Goal: Task Accomplishment & Management: Manage account settings

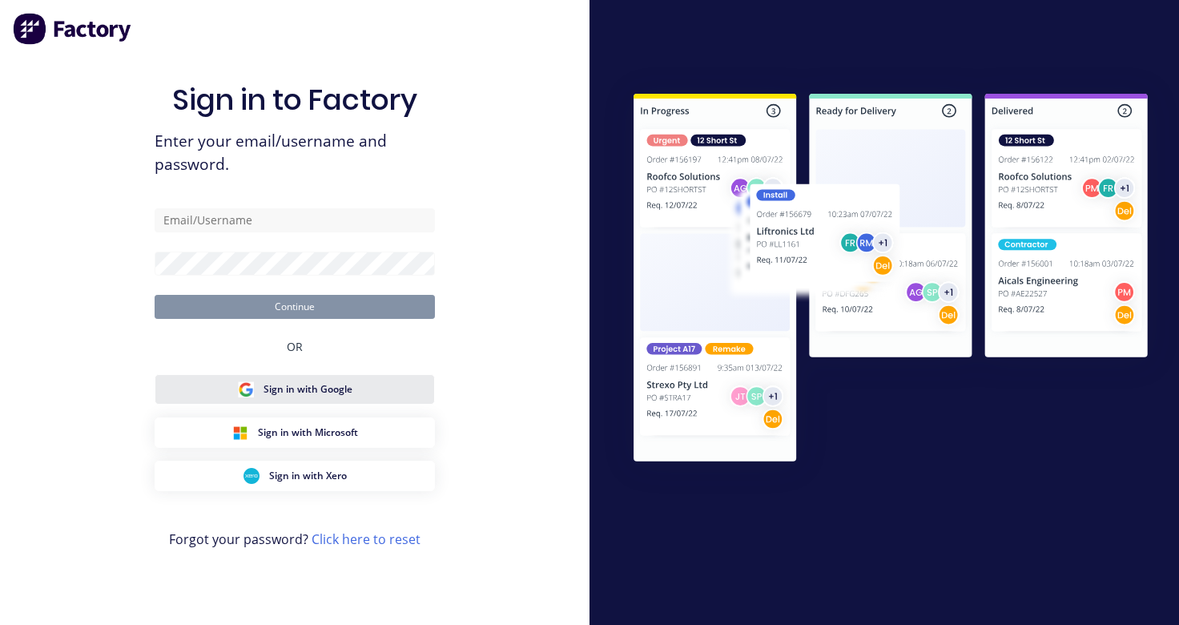
click at [292, 385] on span "Sign in with Google" at bounding box center [308, 389] width 89 height 14
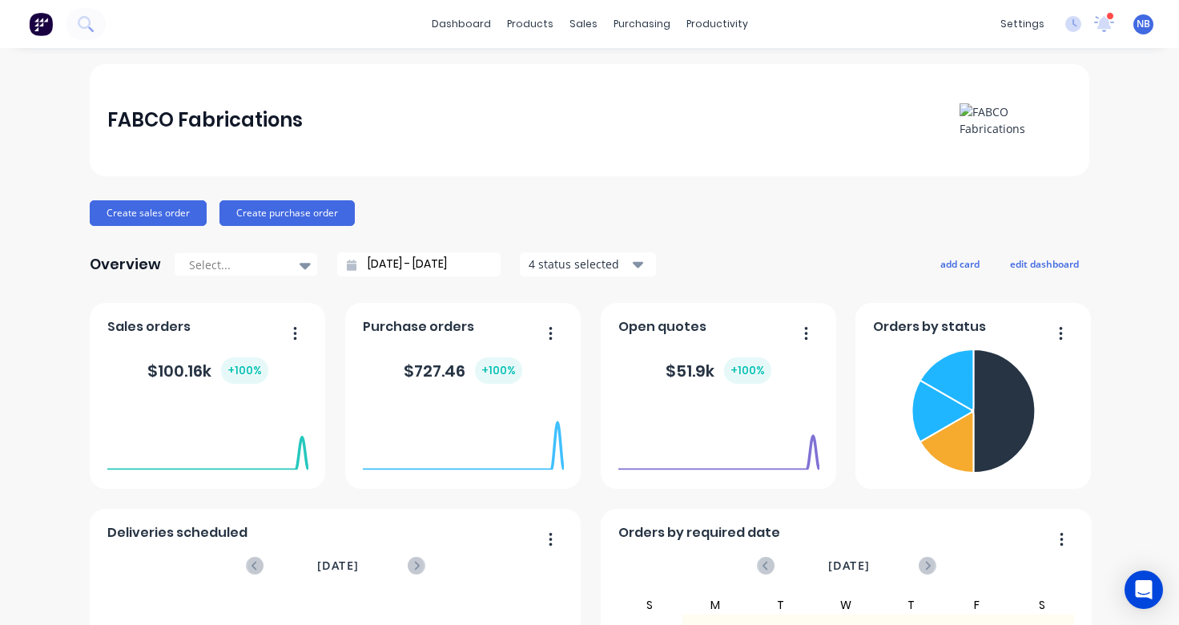
click at [824, 205] on div "Create sales order Create purchase order" at bounding box center [590, 213] width 1000 height 26
click at [1108, 27] on icon at bounding box center [1105, 22] width 14 height 13
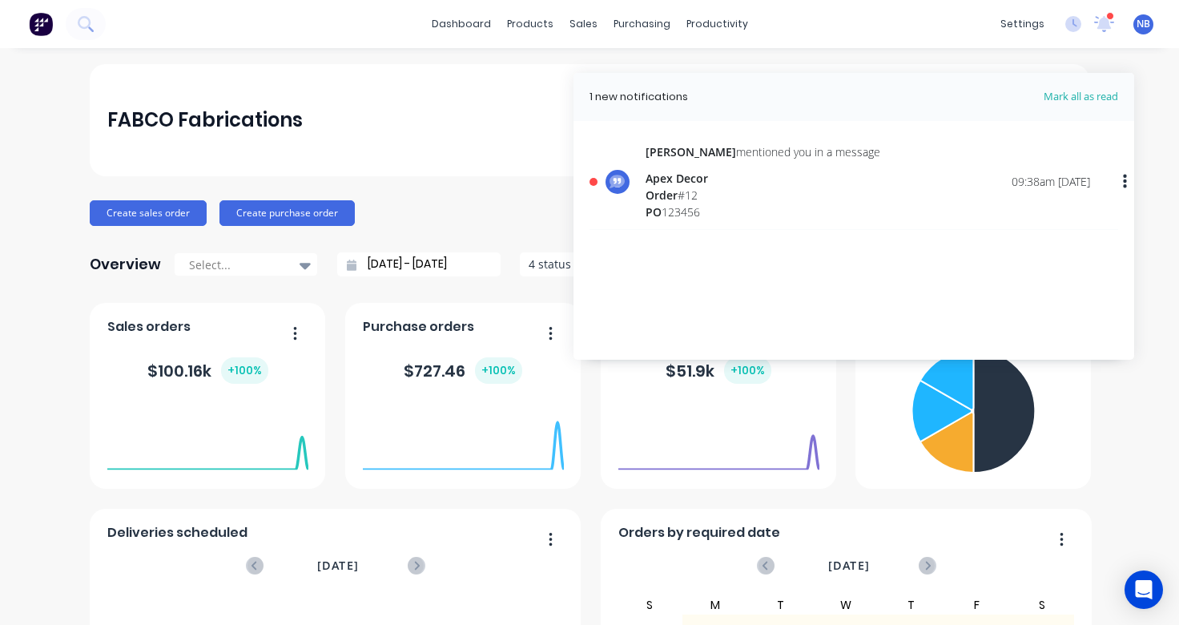
click at [795, 199] on div "Order # 12" at bounding box center [763, 195] width 235 height 17
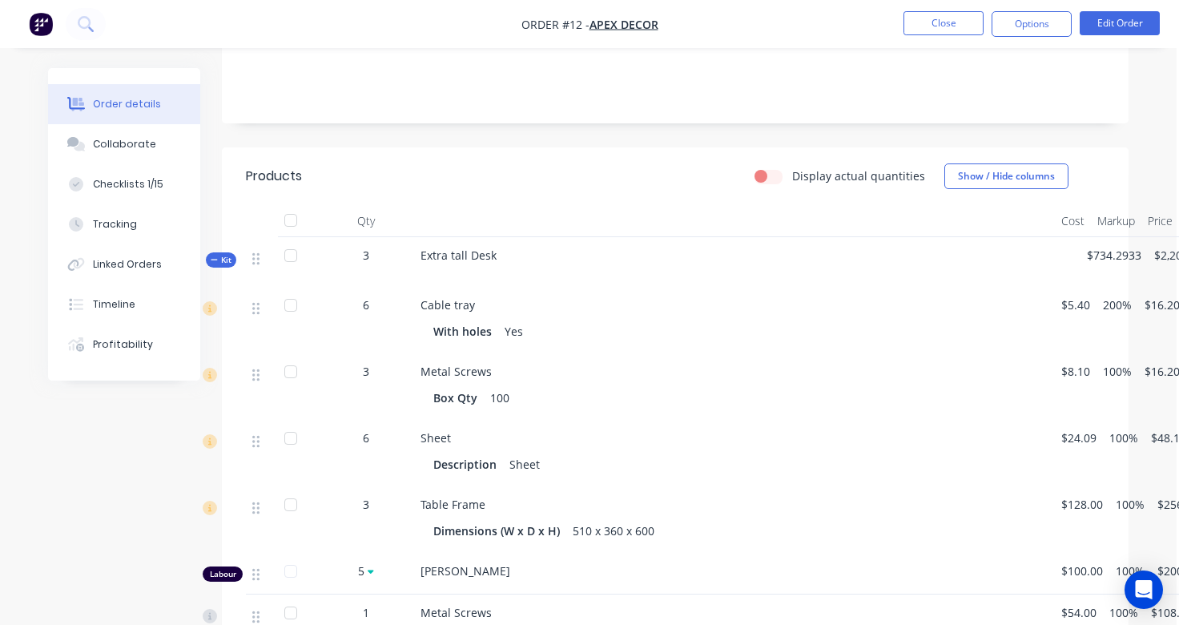
scroll to position [344, 3]
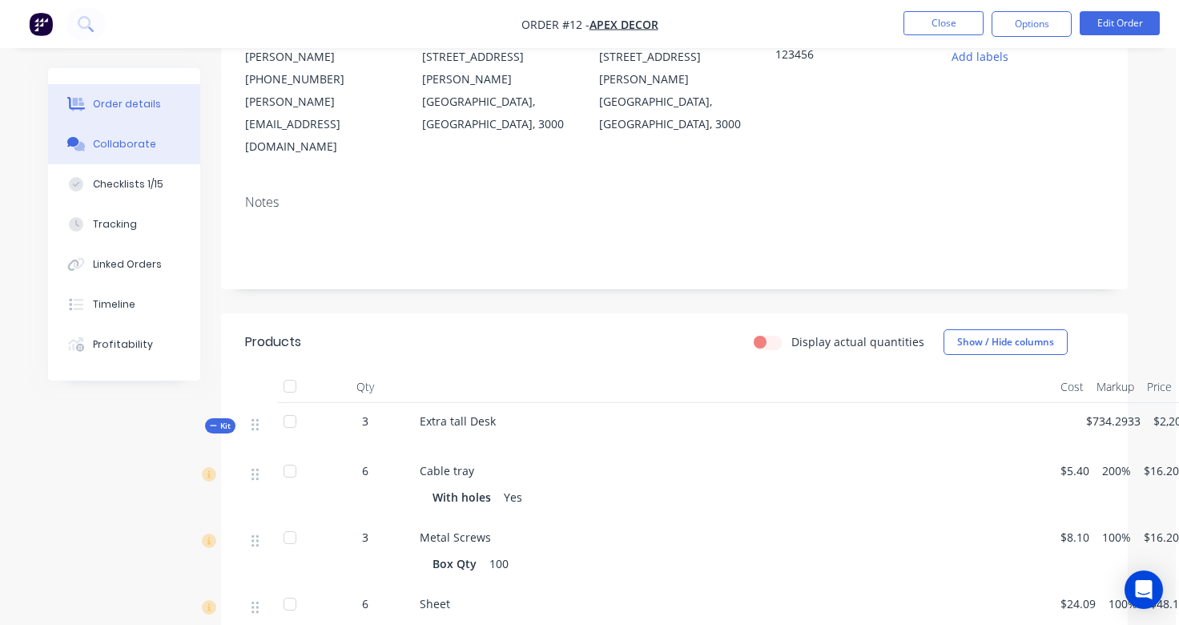
click at [146, 143] on div "Collaborate" at bounding box center [124, 144] width 63 height 14
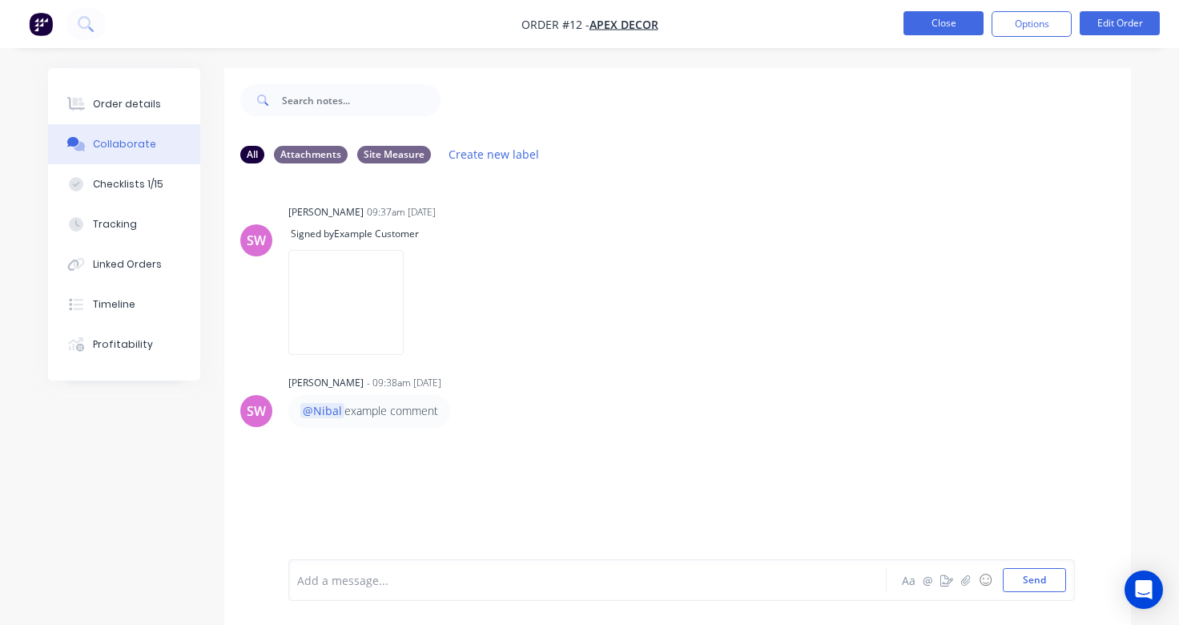
click at [939, 26] on button "Close" at bounding box center [944, 23] width 80 height 24
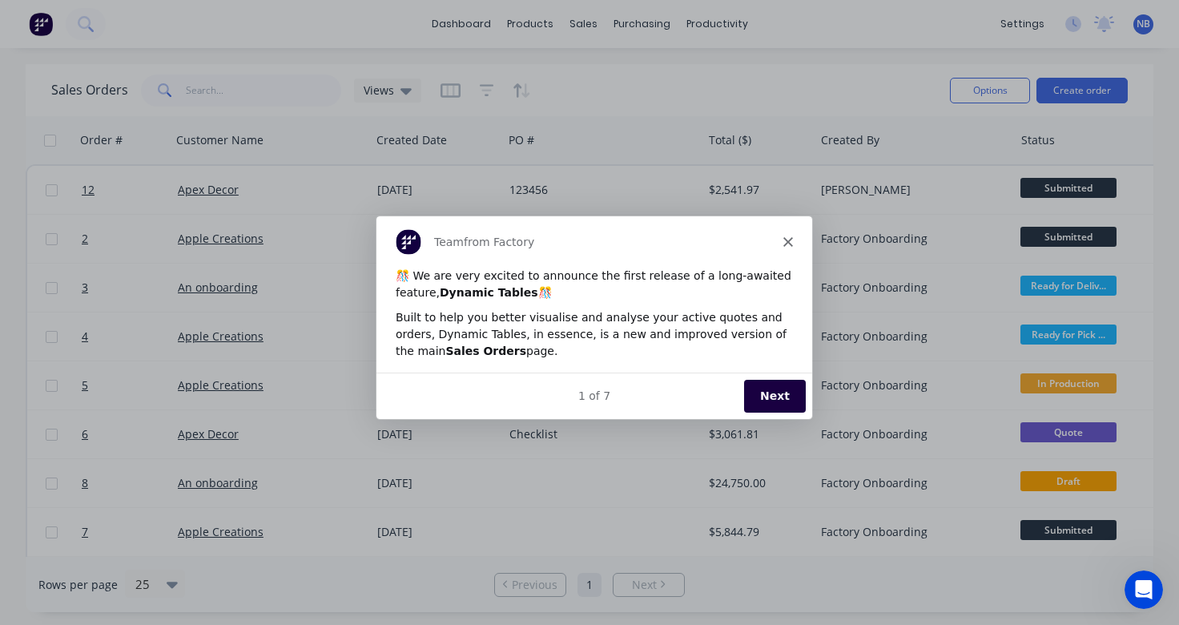
click at [791, 242] on icon "Close" at bounding box center [788, 241] width 10 height 10
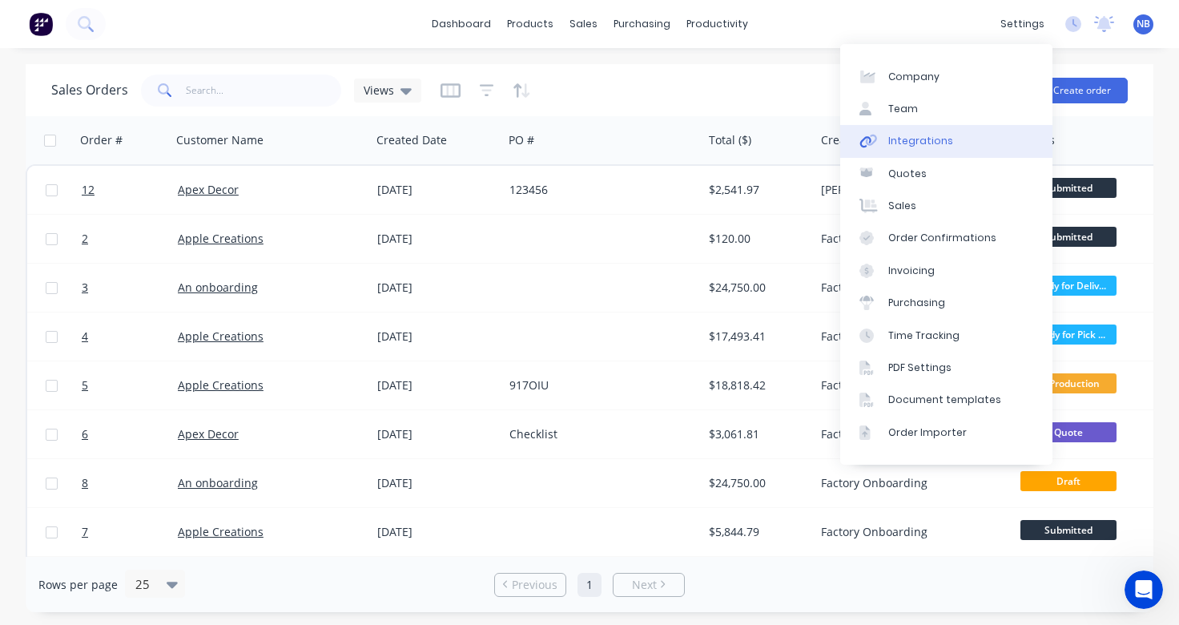
click at [965, 143] on link "Integrations" at bounding box center [946, 141] width 212 height 32
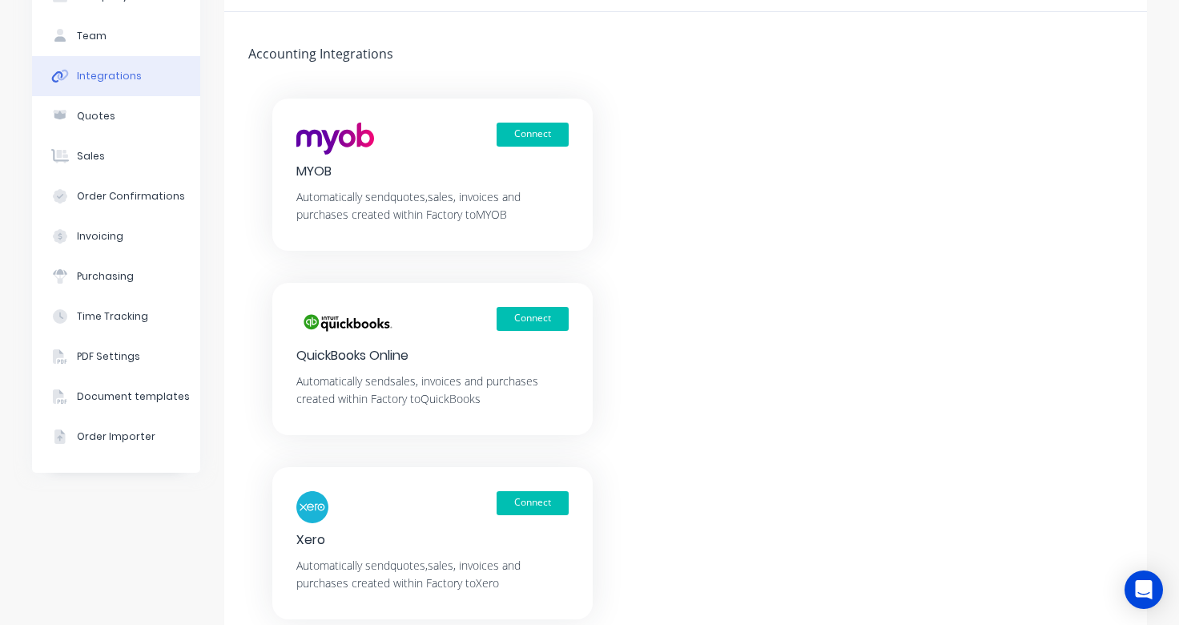
scroll to position [107, 0]
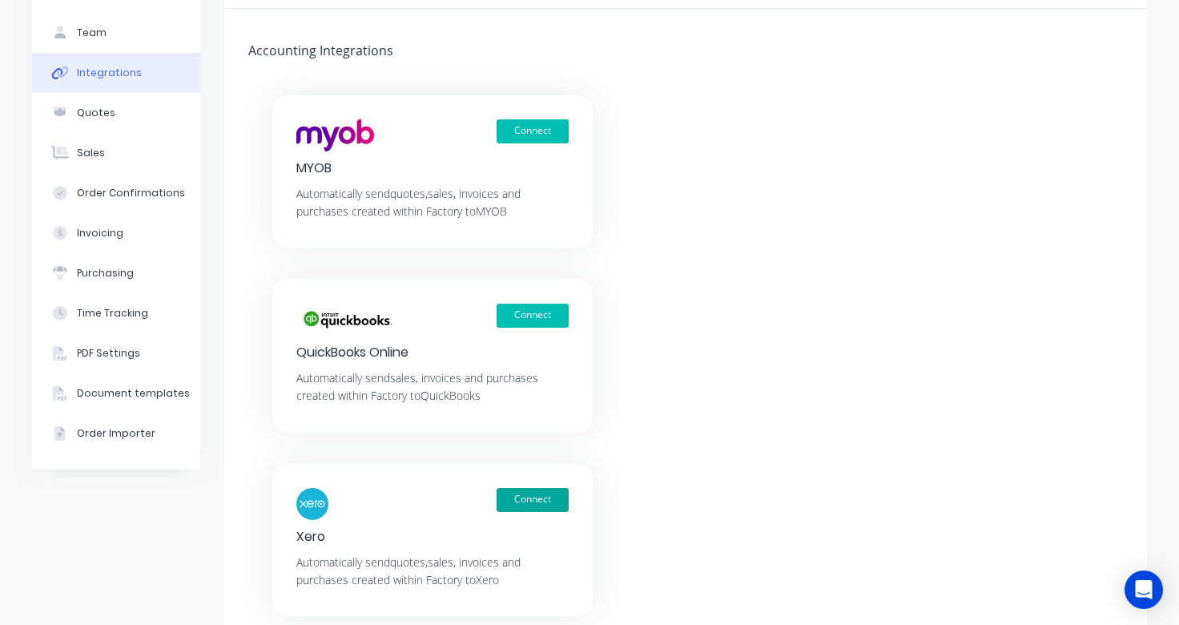
click at [542, 496] on button "Connect" at bounding box center [533, 500] width 72 height 24
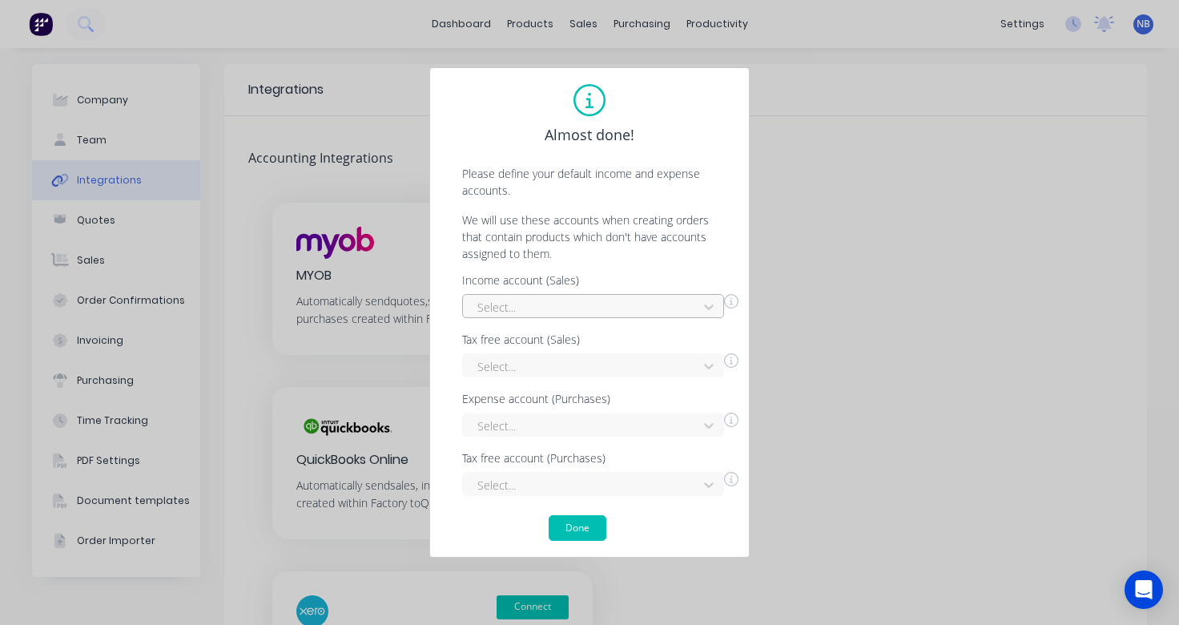
click at [659, 305] on div at bounding box center [583, 307] width 214 height 20
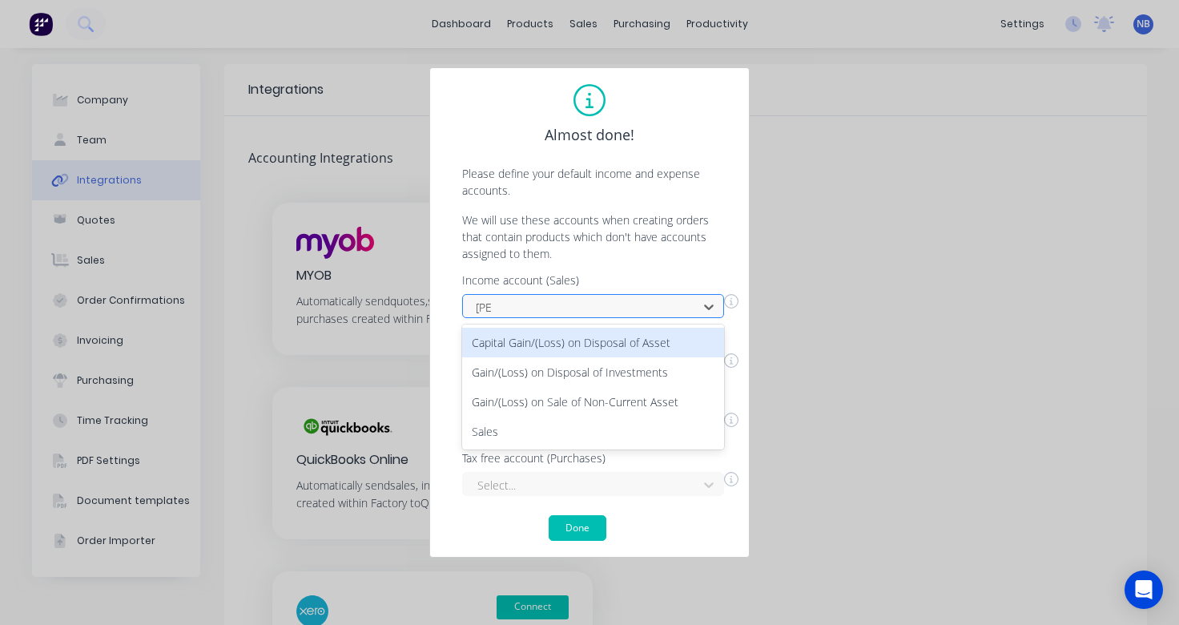
type input "sale"
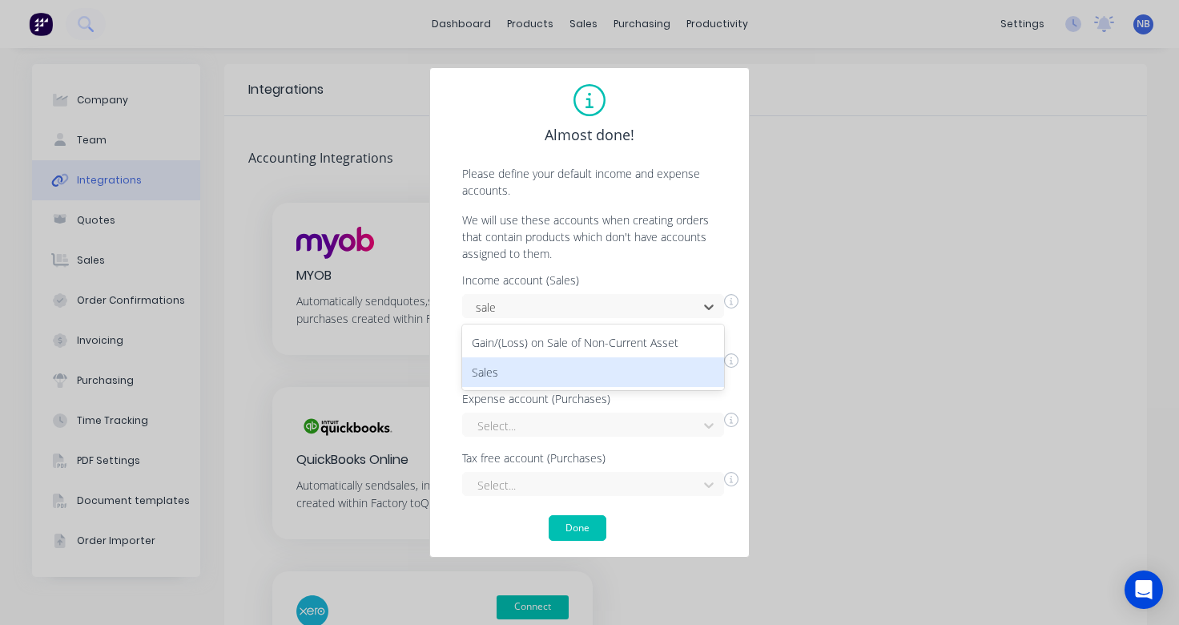
click at [642, 365] on div "Sales" at bounding box center [593, 372] width 262 height 30
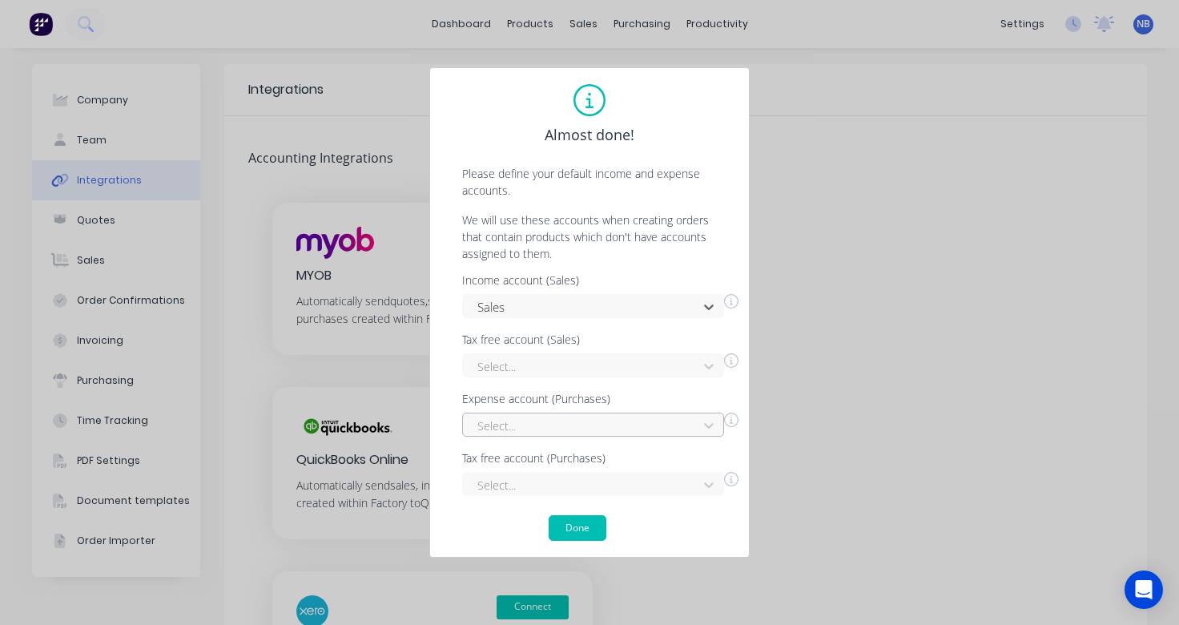
click at [600, 422] on div "Select..." at bounding box center [593, 425] width 262 height 24
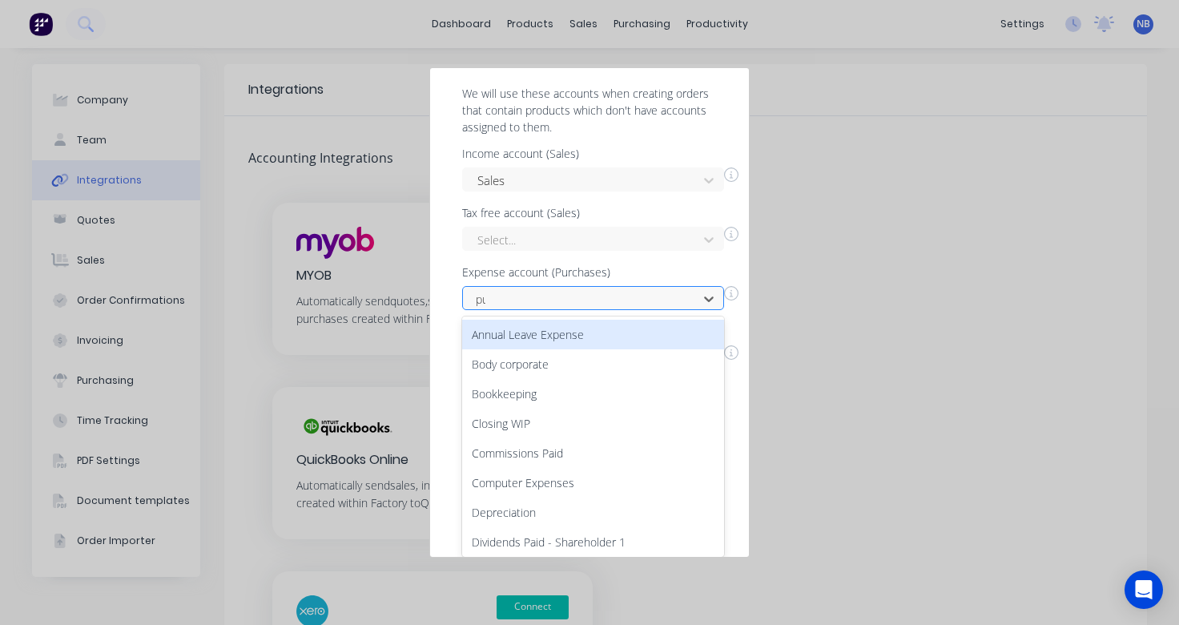
type input "pu"
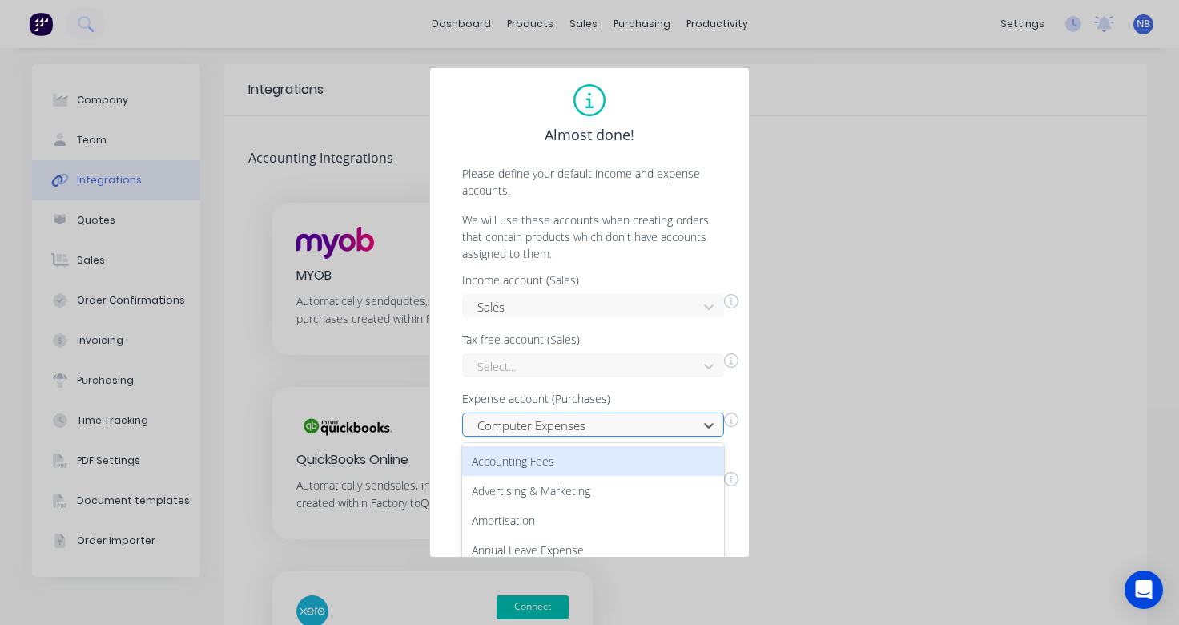
click at [600, 422] on div "Accounting Fees, 1 of 88. 88 results available. Use Up and Down to choose optio…" at bounding box center [593, 425] width 262 height 24
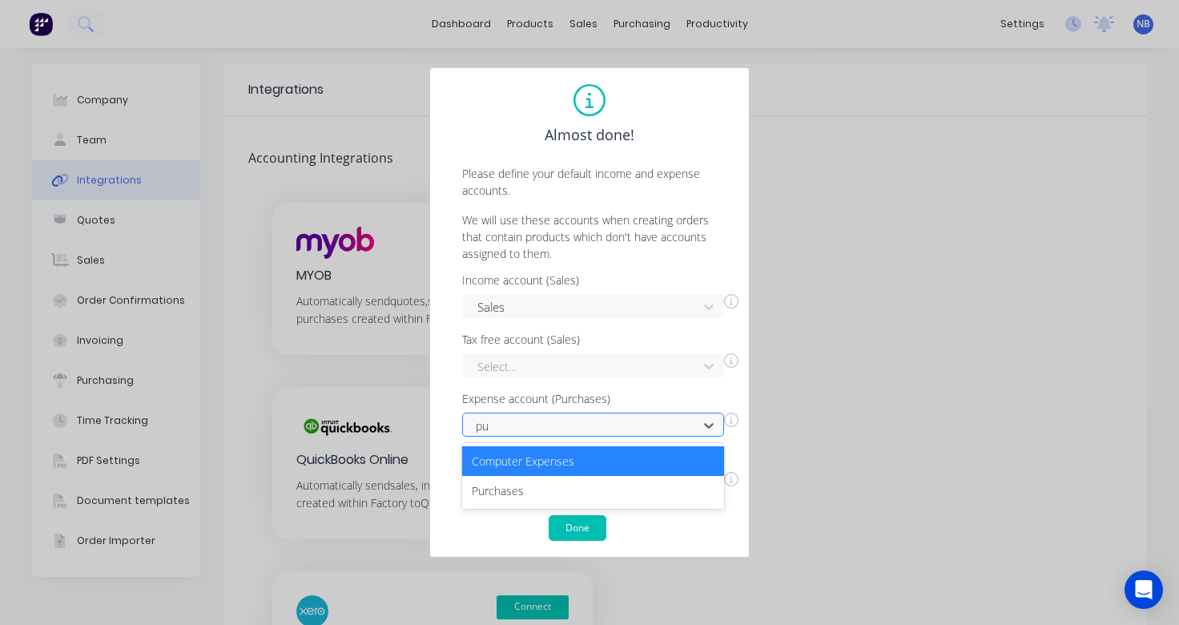
type input "pur"
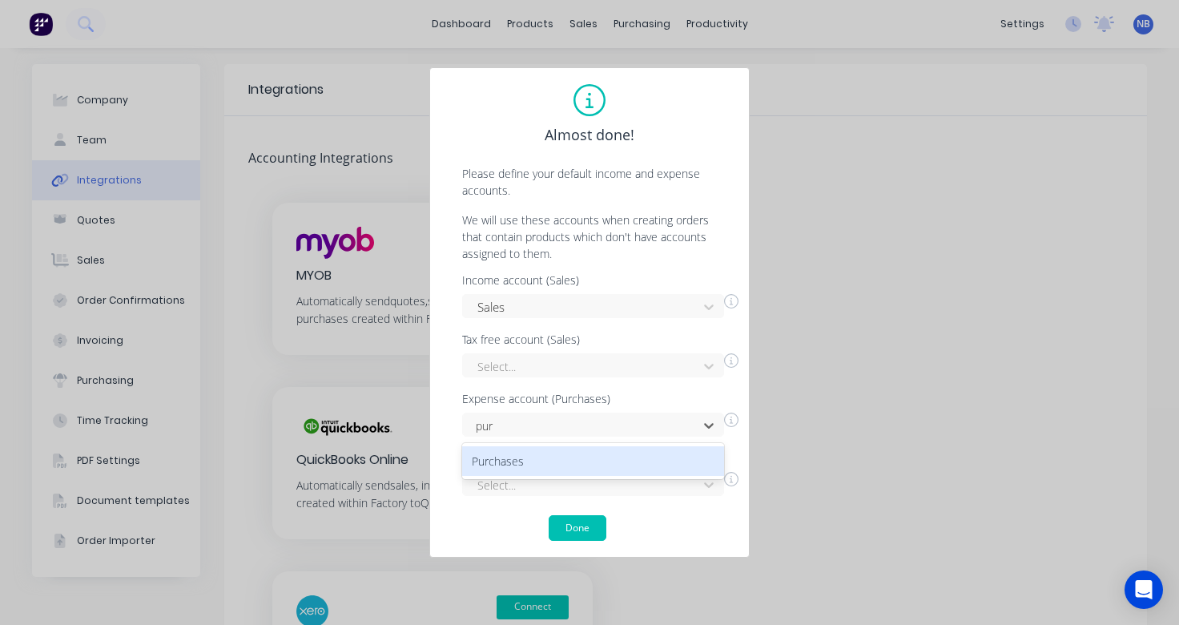
click at [601, 461] on div "Purchases" at bounding box center [593, 461] width 262 height 30
click at [574, 526] on button "Done" at bounding box center [578, 528] width 58 height 26
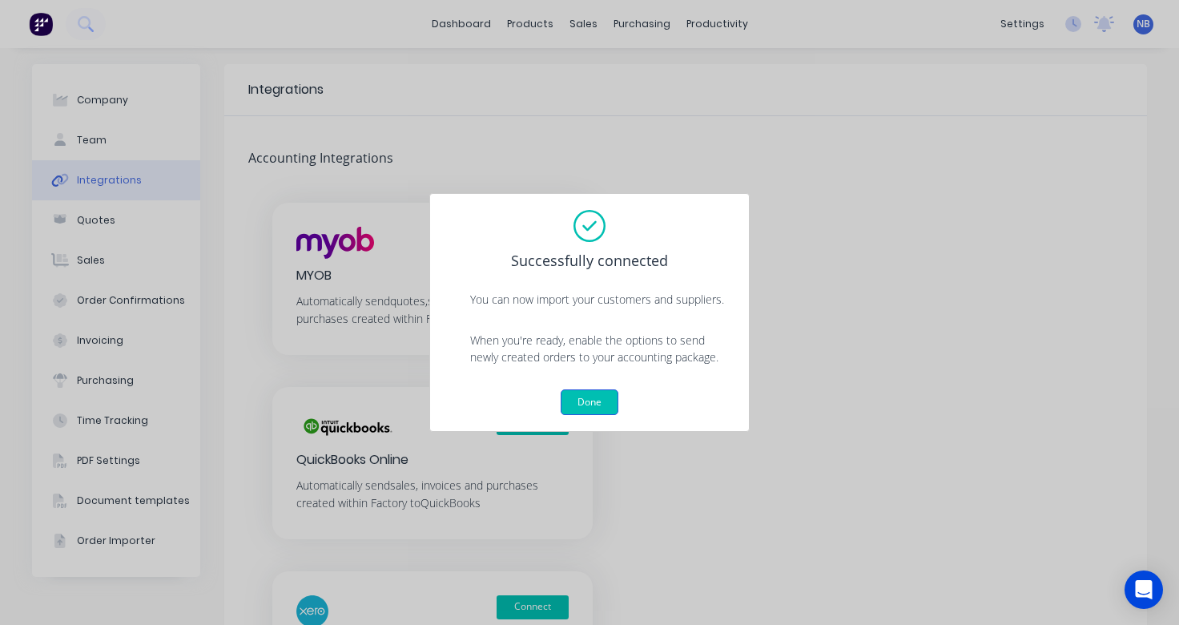
click at [601, 401] on button "Done" at bounding box center [590, 402] width 58 height 26
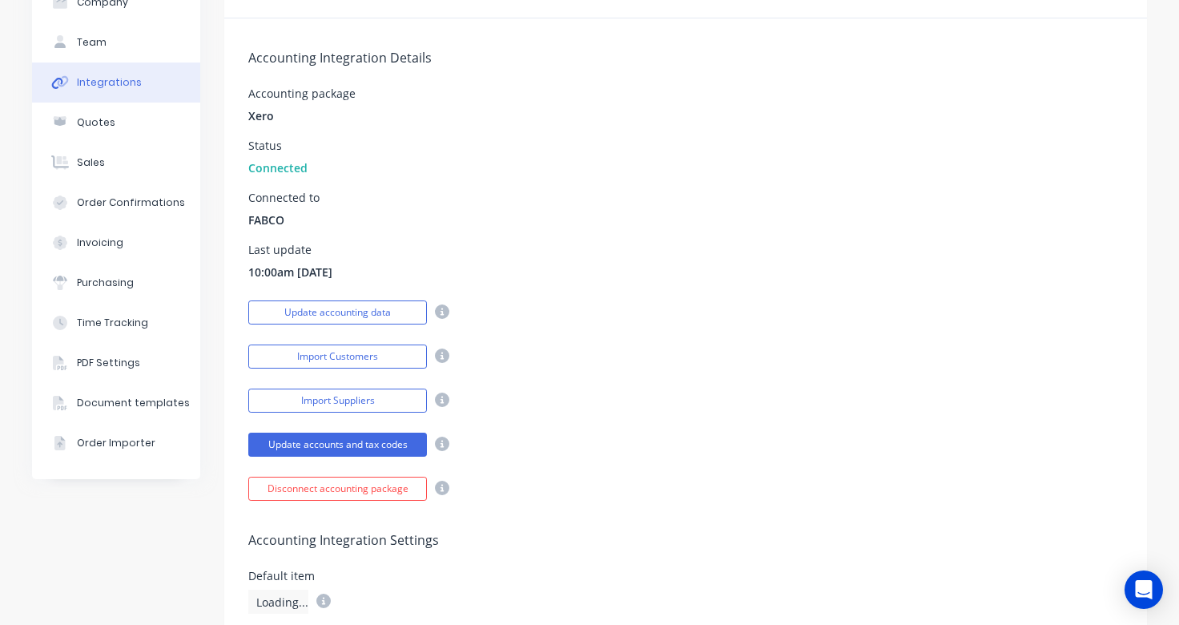
scroll to position [112, 0]
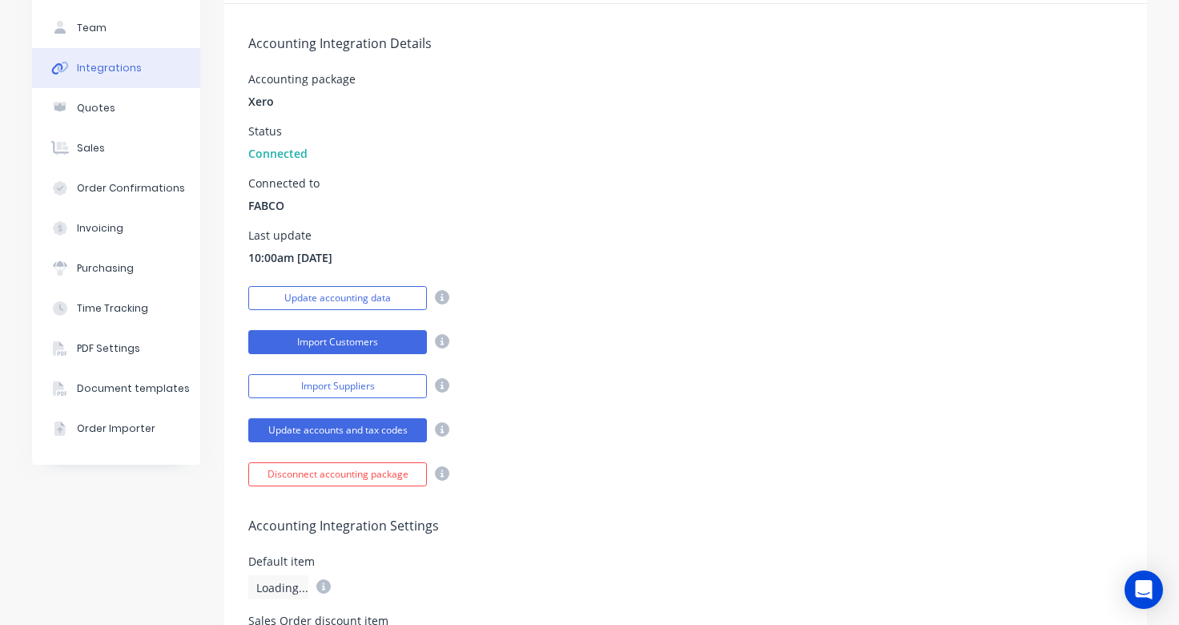
click at [393, 348] on button "Import Customers" at bounding box center [337, 342] width 179 height 24
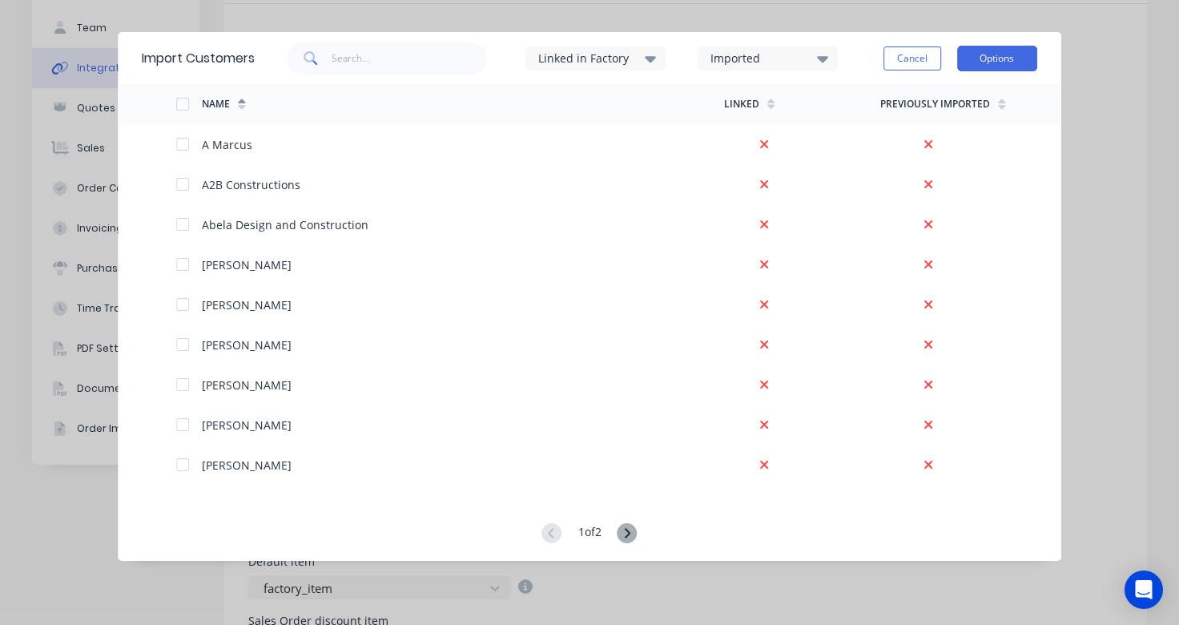
click at [982, 66] on button "Options" at bounding box center [997, 59] width 80 height 26
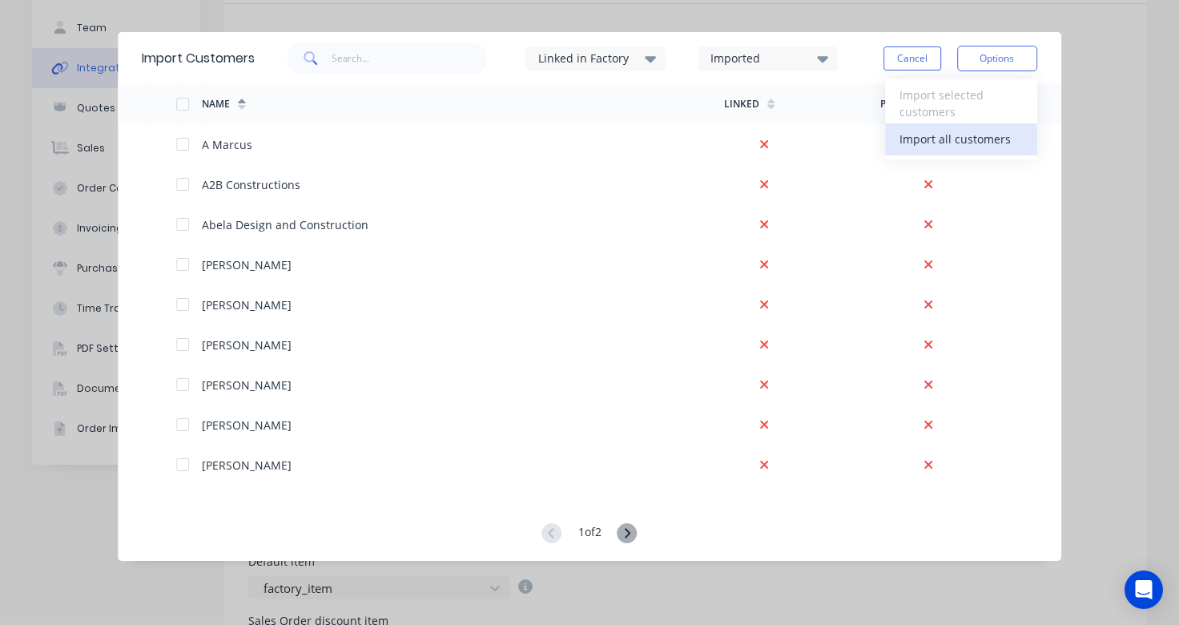
click at [969, 134] on div "Import all customers" at bounding box center [961, 138] width 123 height 23
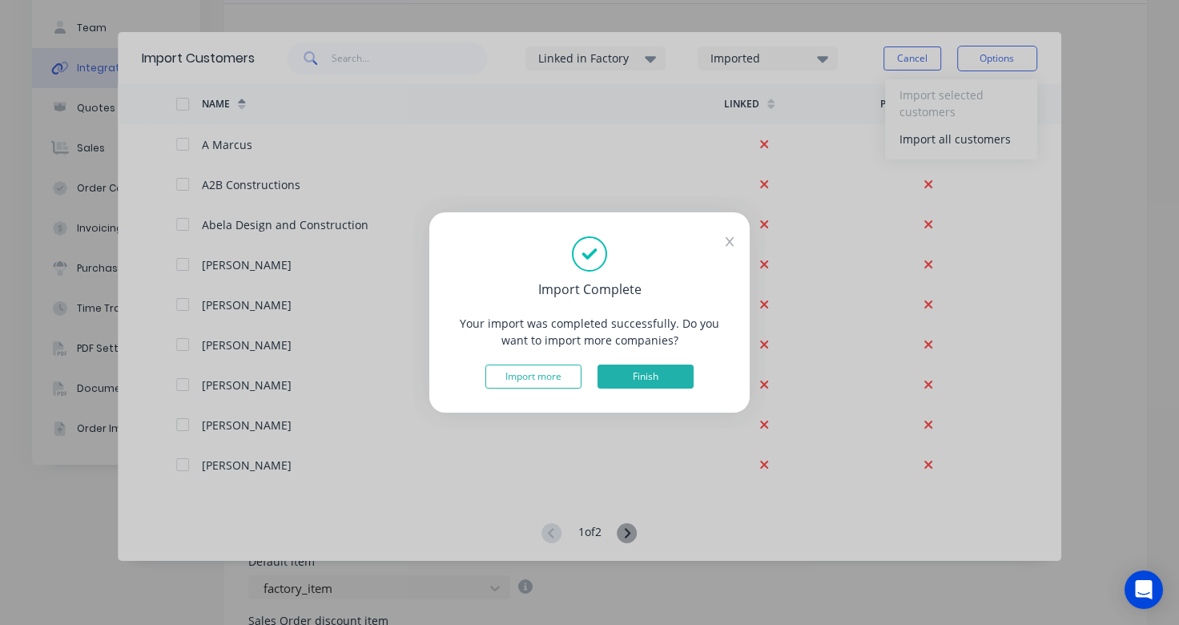
click at [645, 373] on button "Finish" at bounding box center [646, 377] width 96 height 24
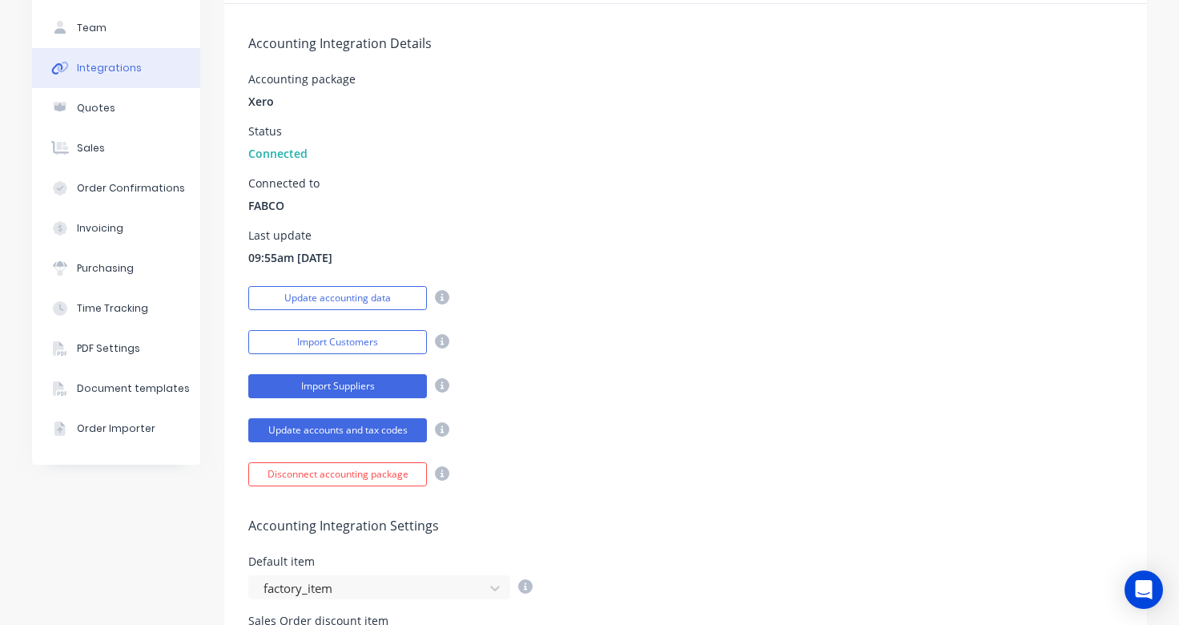
click at [351, 378] on button "Import Suppliers" at bounding box center [337, 386] width 179 height 24
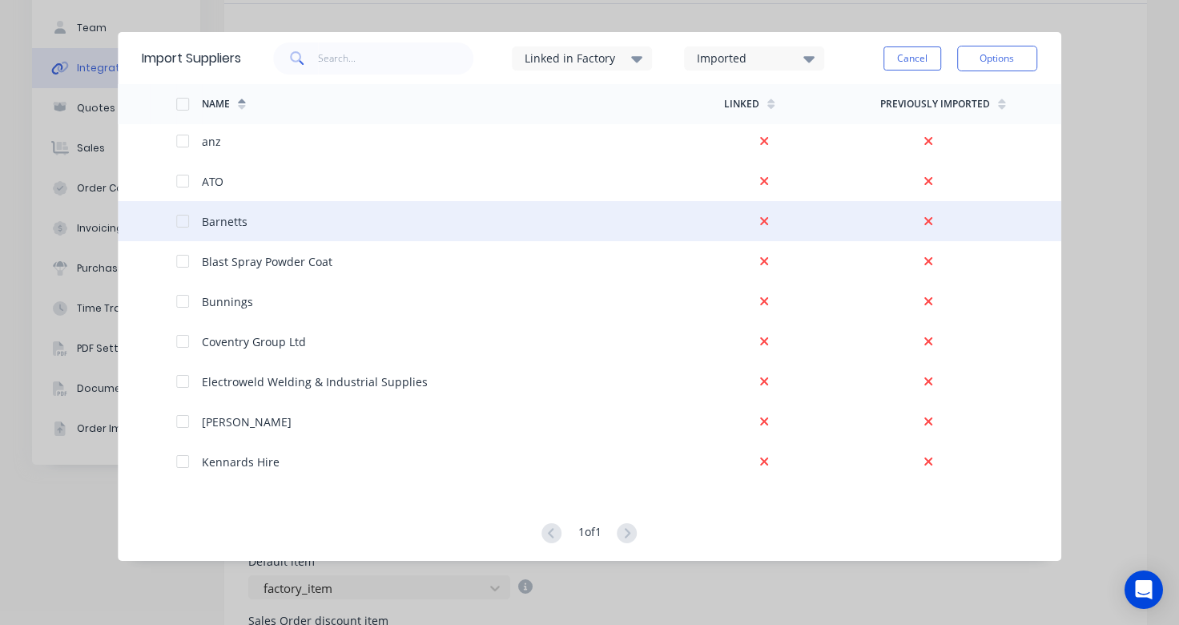
scroll to position [165, 0]
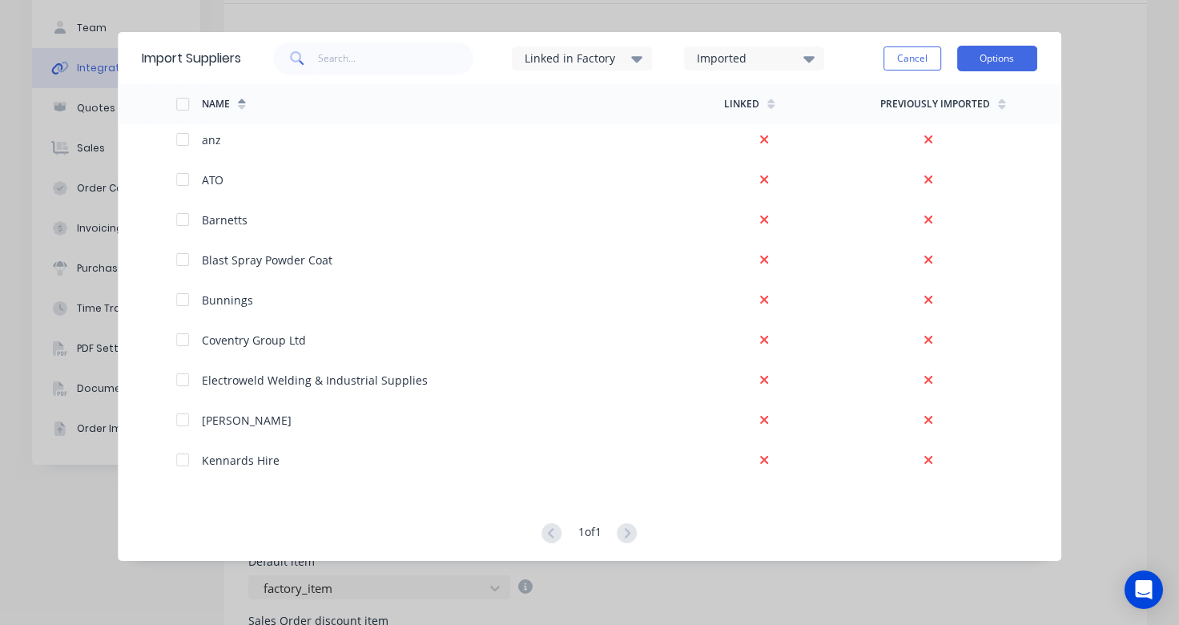
click at [981, 61] on button "Options" at bounding box center [997, 59] width 80 height 26
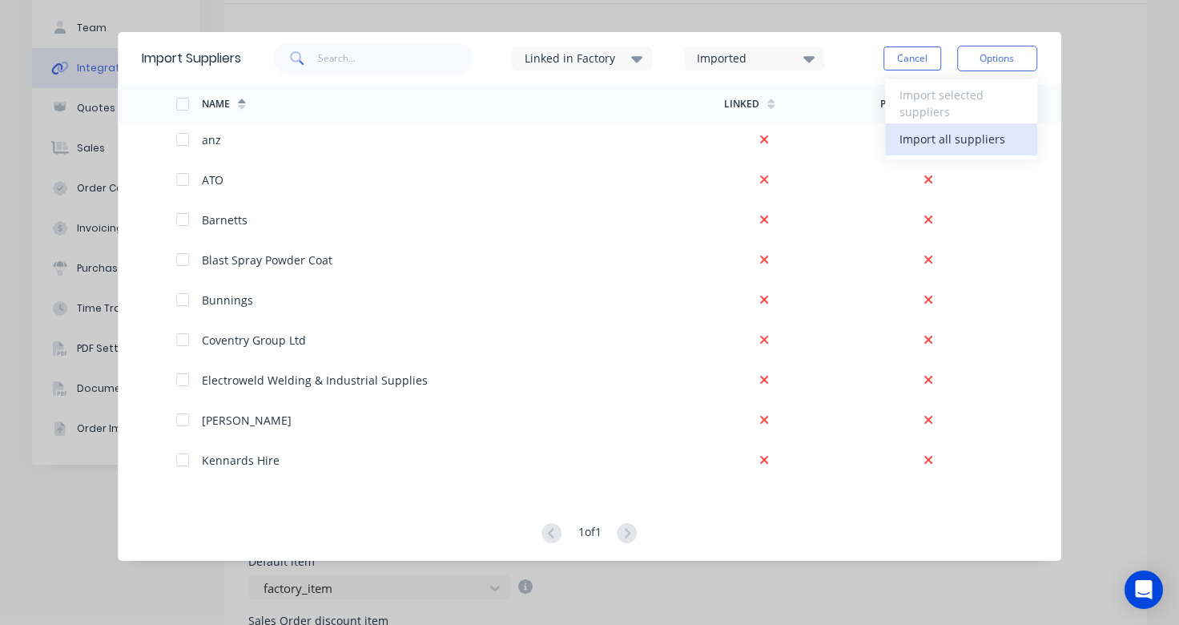
click at [945, 131] on div "Import all suppliers" at bounding box center [961, 138] width 123 height 23
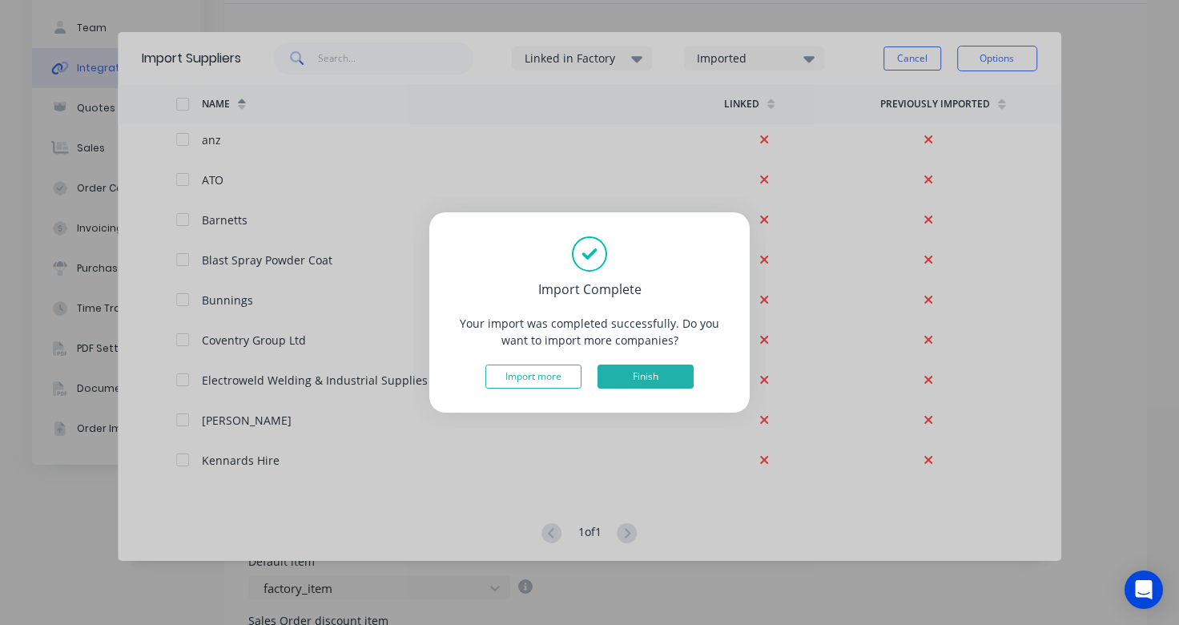
click at [674, 371] on button "Finish" at bounding box center [646, 377] width 96 height 24
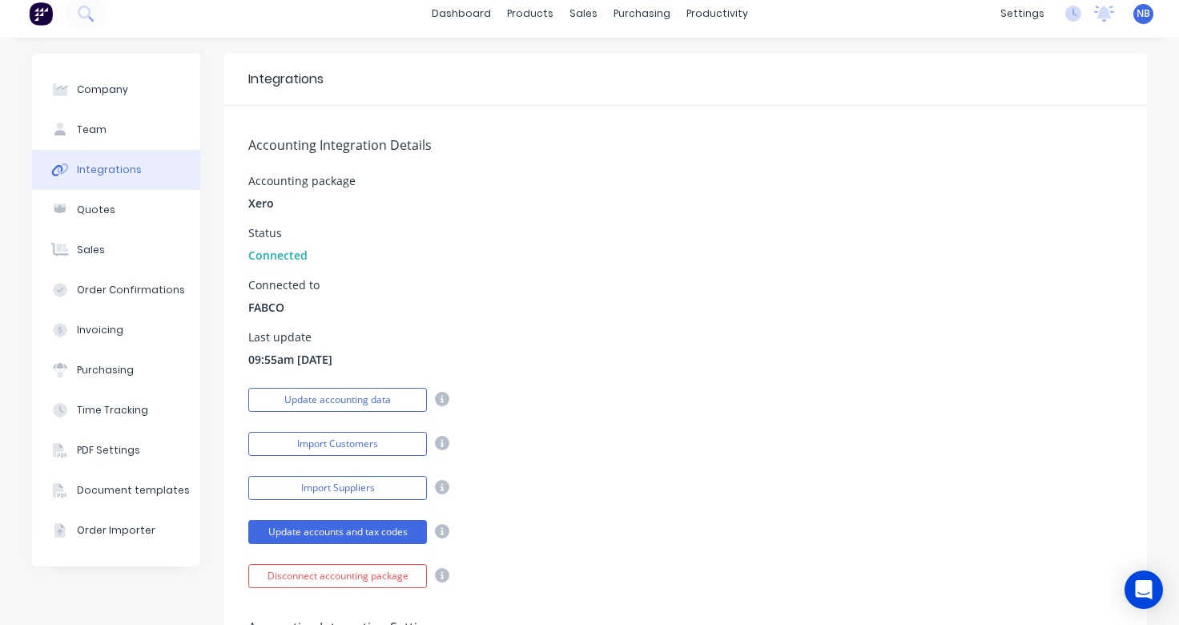
scroll to position [0, 0]
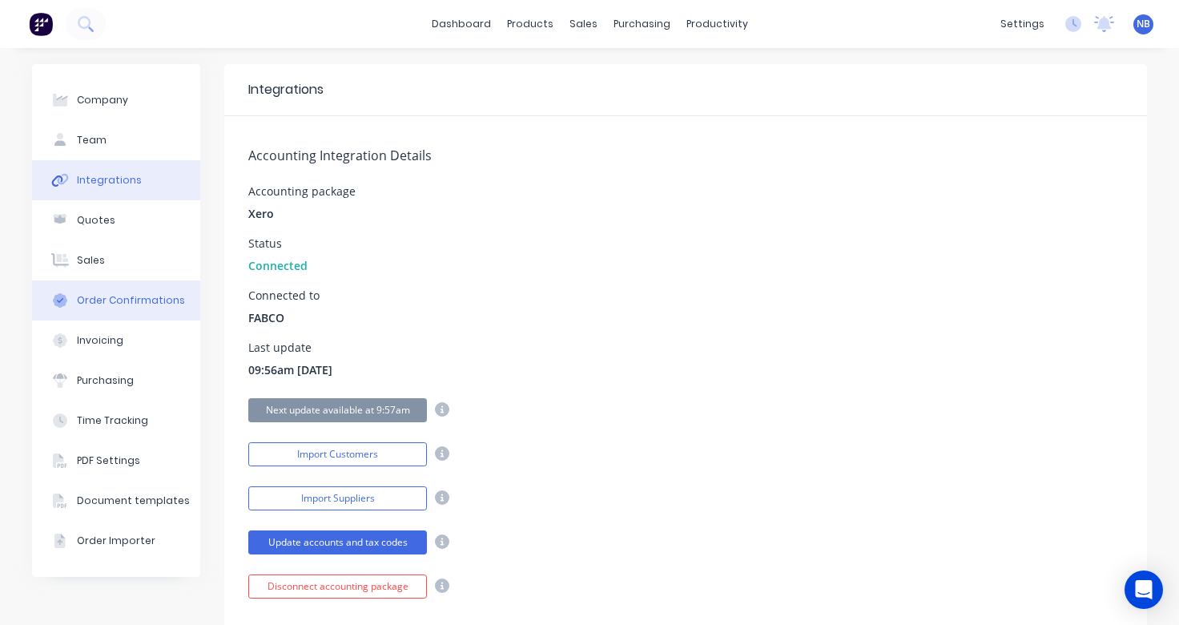
click at [126, 310] on button "Order Confirmations" at bounding box center [116, 300] width 168 height 40
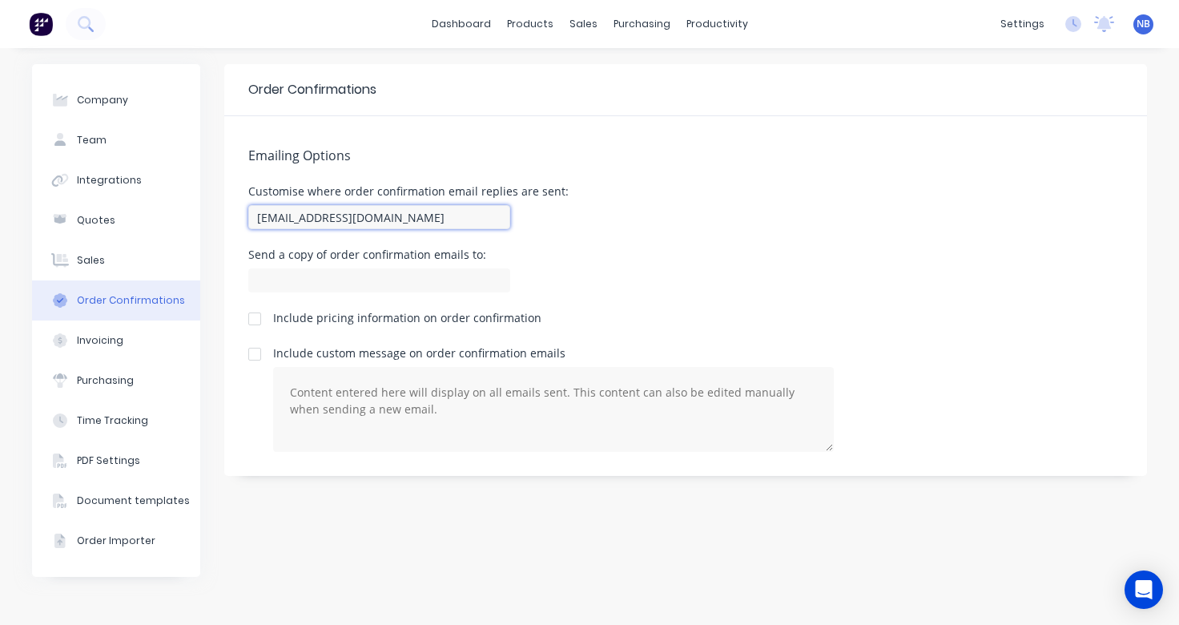
drag, startPoint x: 407, startPoint y: 216, endPoint x: 245, endPoint y: 203, distance: 162.4
type input "[EMAIL_ADDRESS][DOMAIN_NAME]"
click at [393, 272] on input at bounding box center [379, 280] width 262 height 24
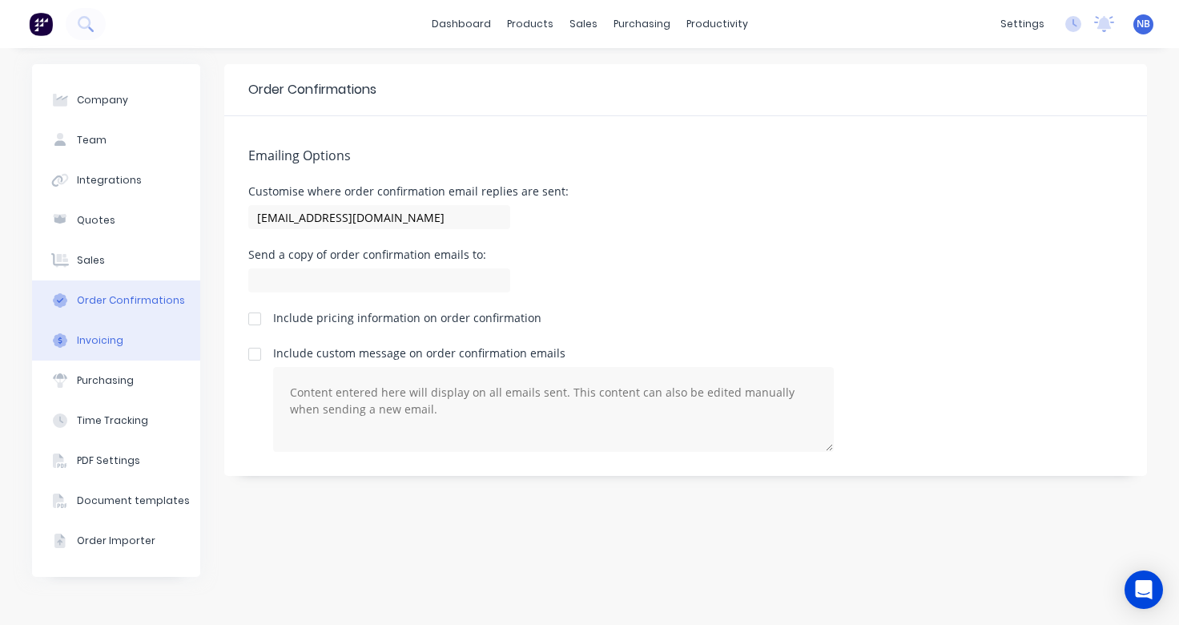
click at [123, 334] on button "Invoicing" at bounding box center [116, 340] width 168 height 40
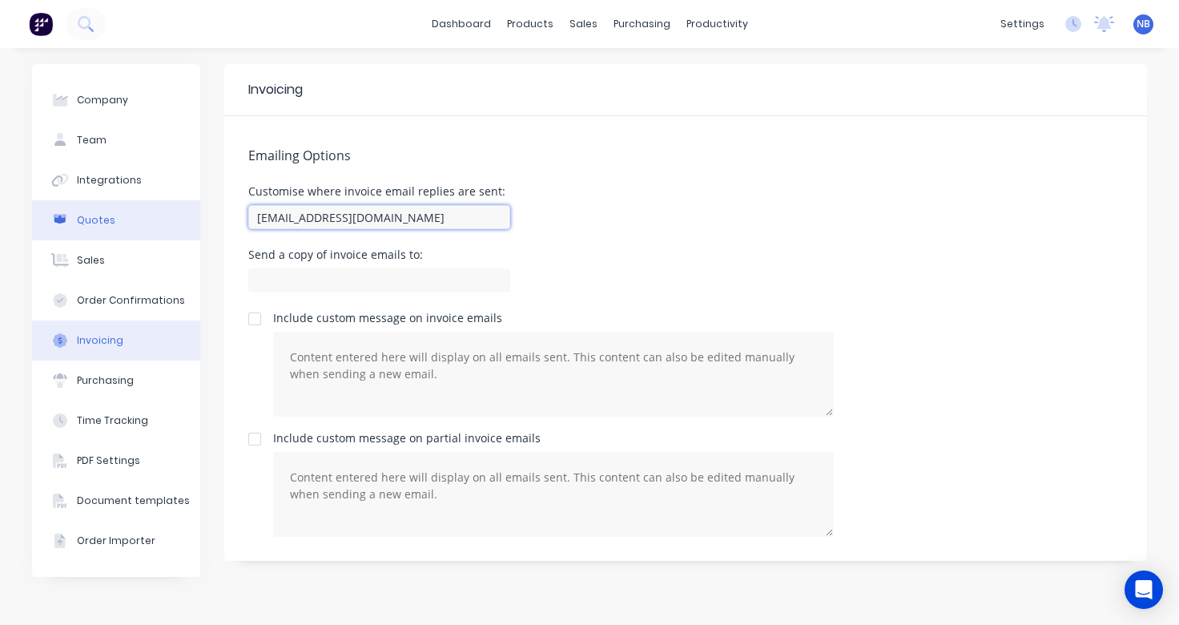
drag, startPoint x: 417, startPoint y: 223, endPoint x: 107, endPoint y: 220, distance: 310.0
type input "[EMAIL_ADDRESS][DOMAIN_NAME]"
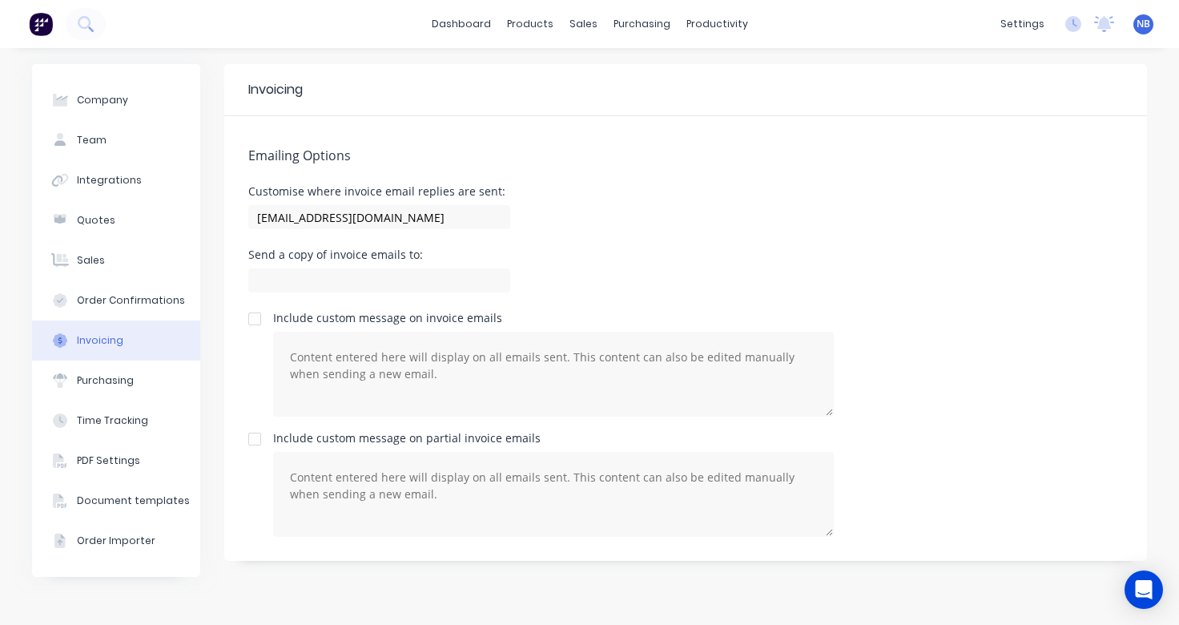
click at [618, 219] on div "Customise where invoice email replies are sent: [EMAIL_ADDRESS][DOMAIN_NAME]" at bounding box center [685, 209] width 875 height 47
click at [131, 387] on button "Purchasing" at bounding box center [116, 380] width 168 height 40
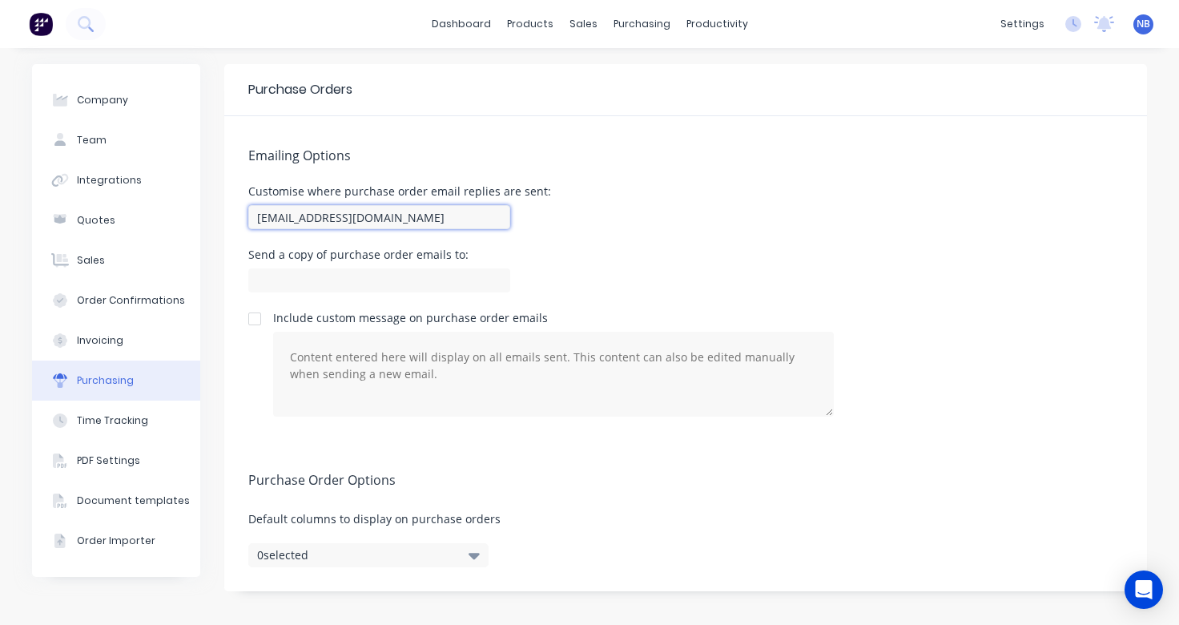
drag, startPoint x: 409, startPoint y: 212, endPoint x: 212, endPoint y: 211, distance: 197.1
type input "[EMAIL_ADDRESS][DOMAIN_NAME]"
click at [606, 278] on div "Send a copy of purchase order emails to:" at bounding box center [685, 272] width 875 height 47
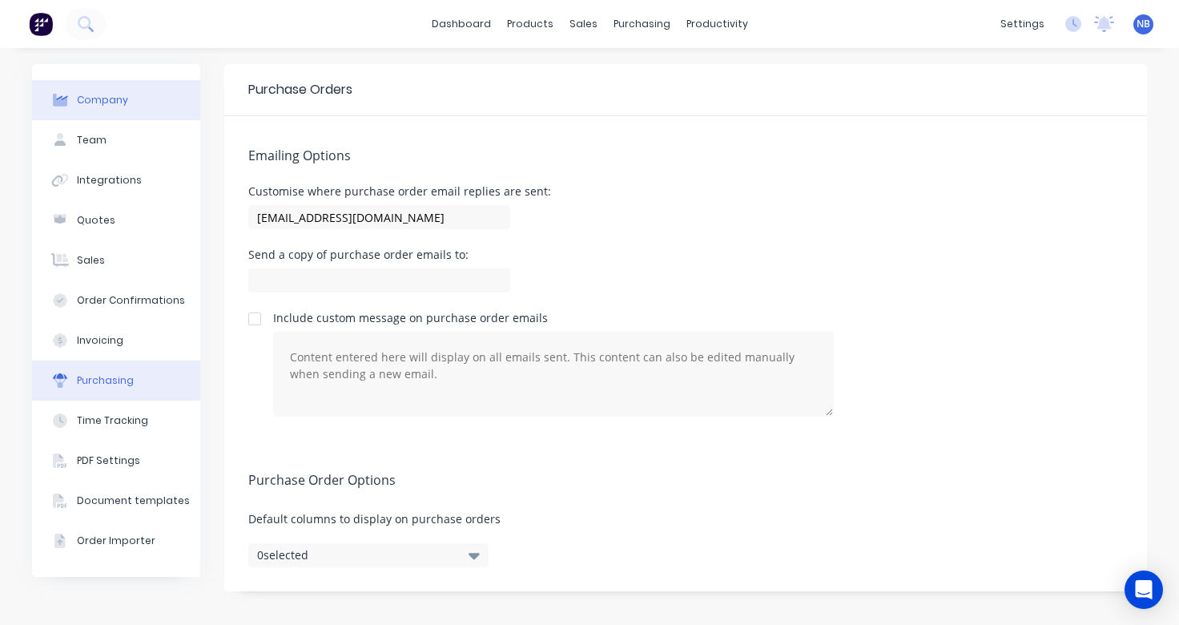
click at [101, 103] on div "Company" at bounding box center [102, 100] width 51 height 14
select select "AU"
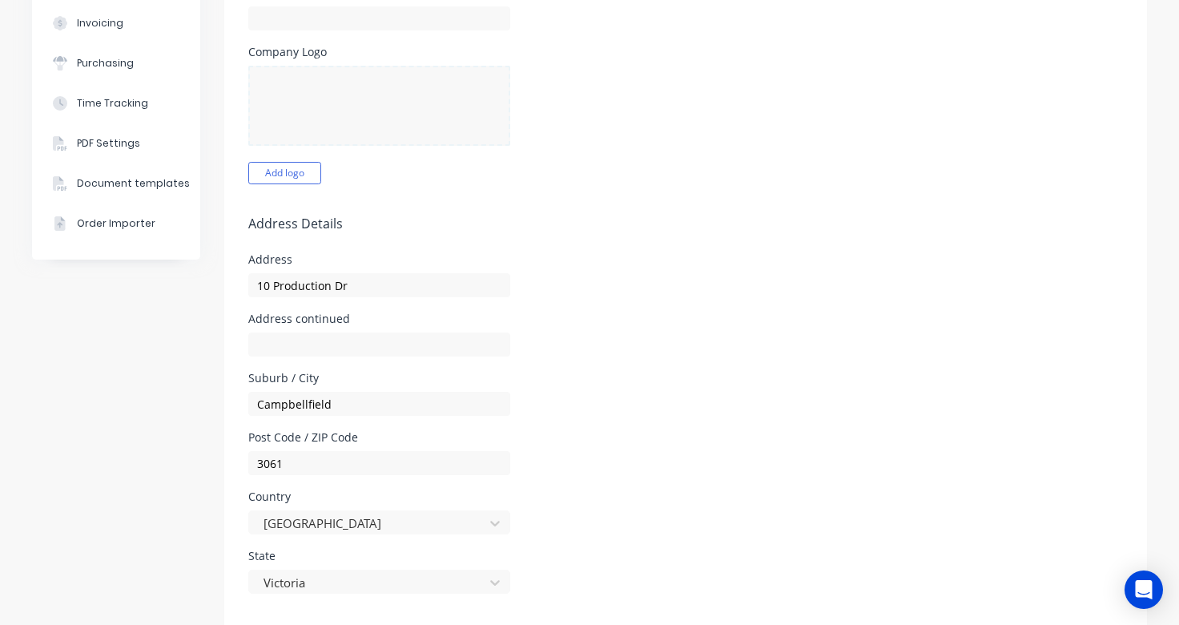
scroll to position [317, 0]
